Goal: Transaction & Acquisition: Purchase product/service

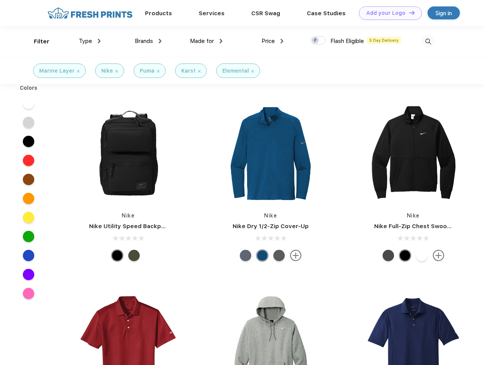
click at [388, 13] on link "Add your Logo Design Tool" at bounding box center [390, 12] width 63 height 13
click at [0, 0] on div "Design Tool" at bounding box center [0, 0] width 0 height 0
click at [408, 13] on link "Add your Logo Design Tool" at bounding box center [390, 12] width 63 height 13
click at [37, 41] on div "Filter" at bounding box center [42, 41] width 16 height 9
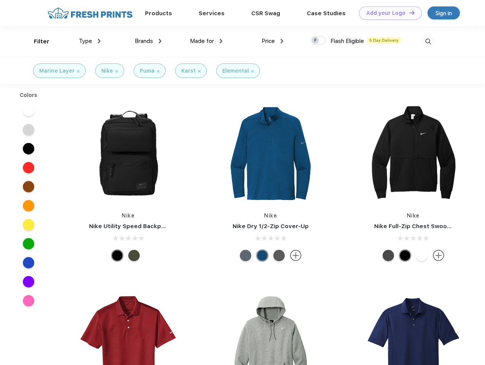
click at [90, 41] on span "Type" at bounding box center [85, 41] width 13 height 7
click at [148, 41] on span "Brands" at bounding box center [144, 41] width 18 height 7
click at [206, 41] on span "Made for" at bounding box center [202, 41] width 24 height 7
click at [273, 41] on span "Price" at bounding box center [268, 41] width 13 height 7
click at [318, 41] on div at bounding box center [318, 40] width 15 height 8
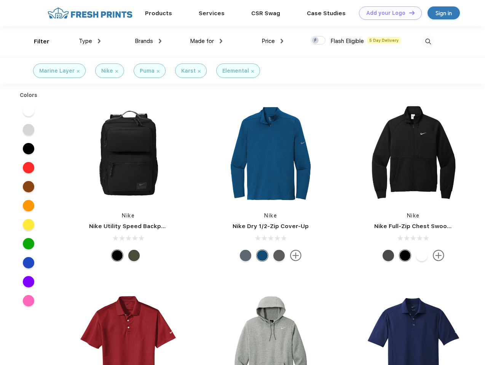
click at [316, 41] on input "checkbox" at bounding box center [313, 38] width 5 height 5
click at [428, 41] on img at bounding box center [428, 41] width 13 height 13
